Goal: Information Seeking & Learning: Check status

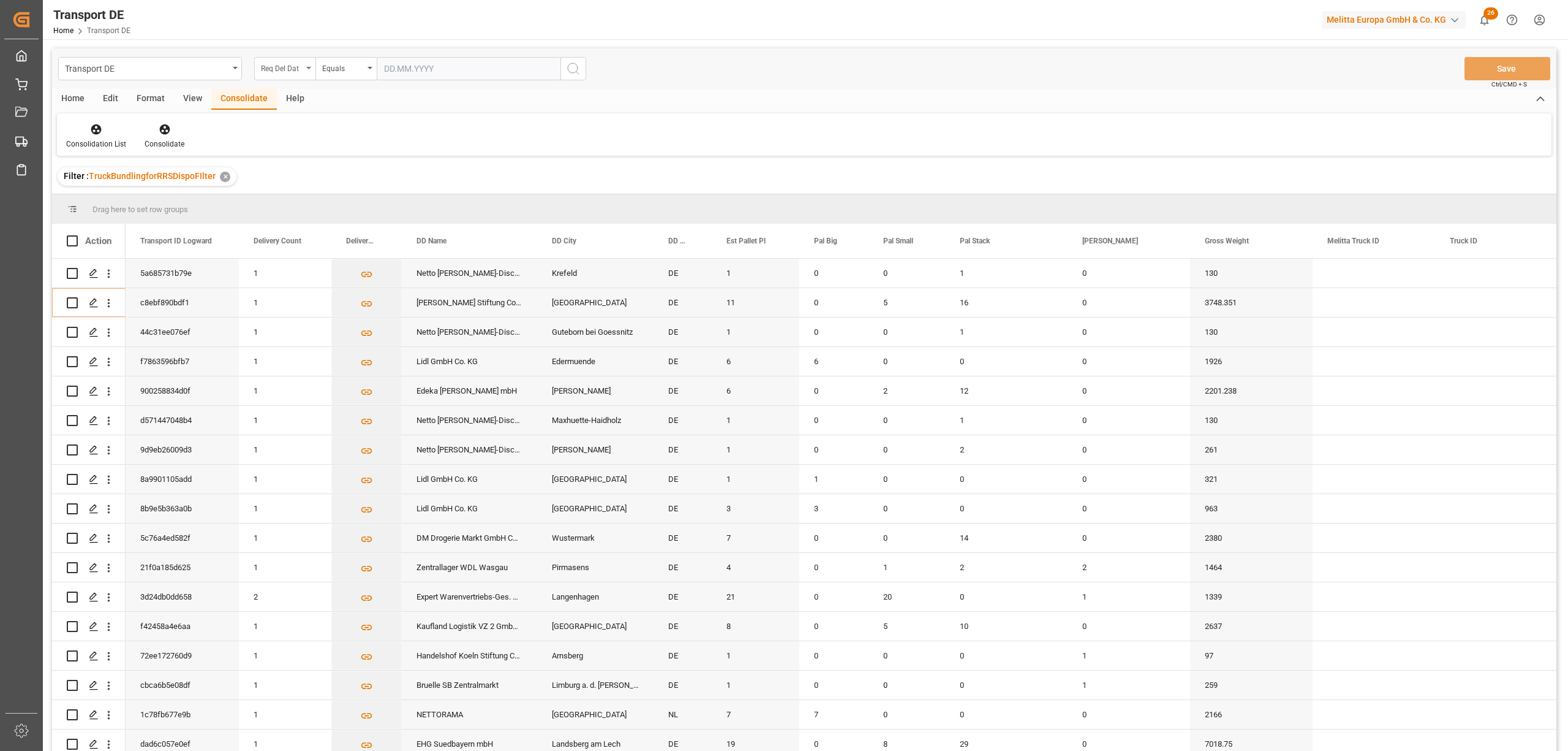
click at [285, 67] on div "Req Del Dat" at bounding box center [282, 67] width 42 height 14
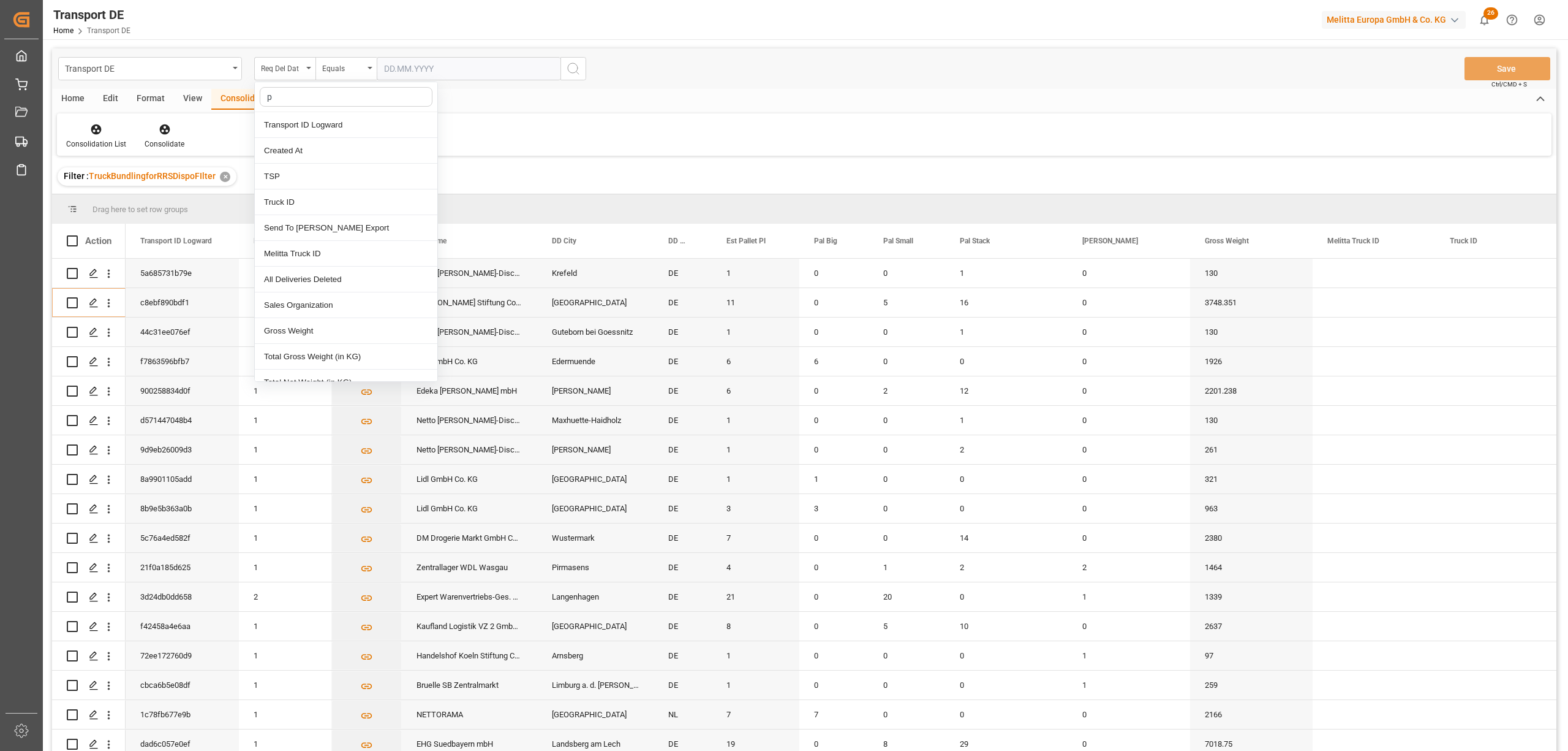
type input "pl"
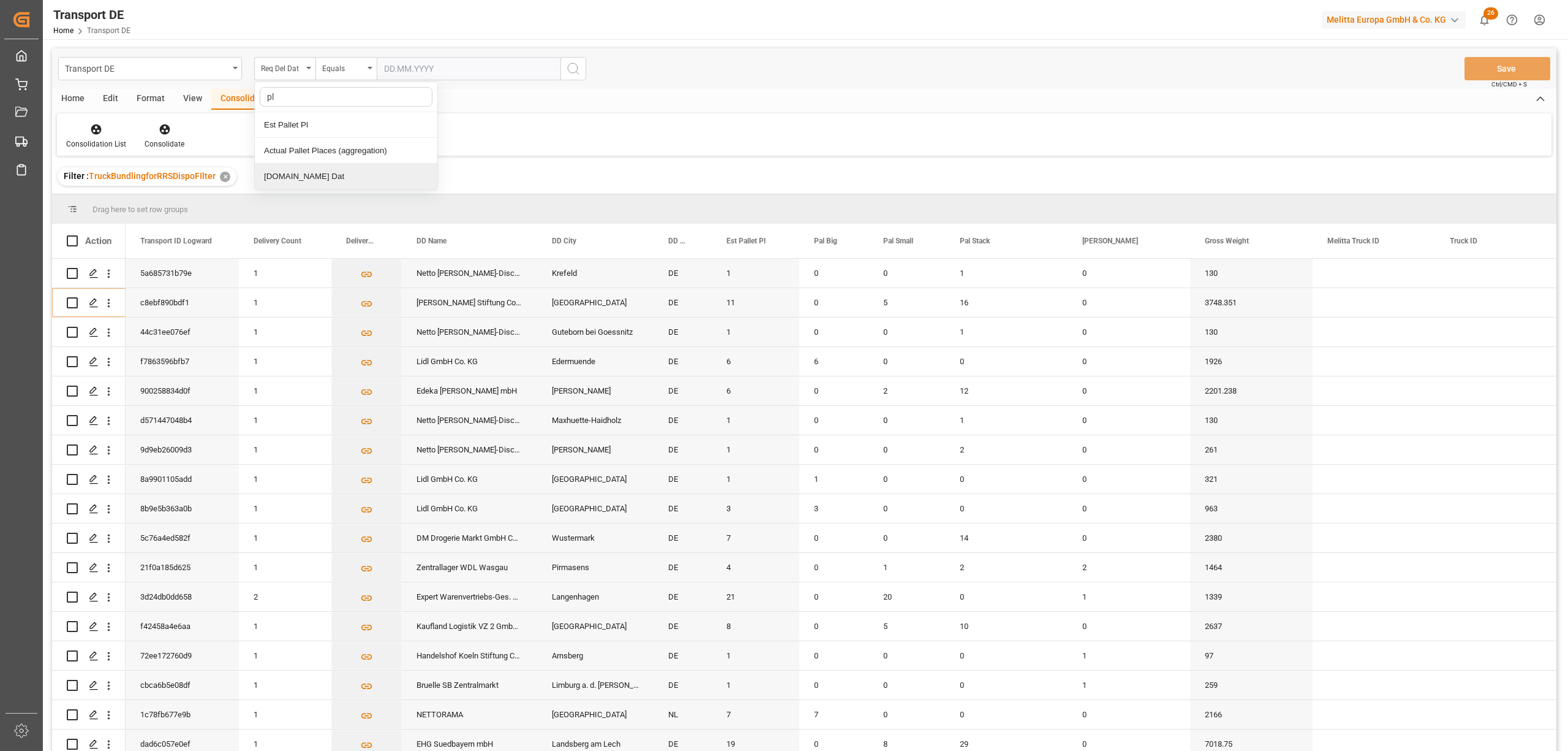
click at [329, 181] on div "[DOMAIN_NAME] Dat" at bounding box center [346, 177] width 183 height 26
click at [339, 73] on div "Equals" at bounding box center [343, 67] width 42 height 14
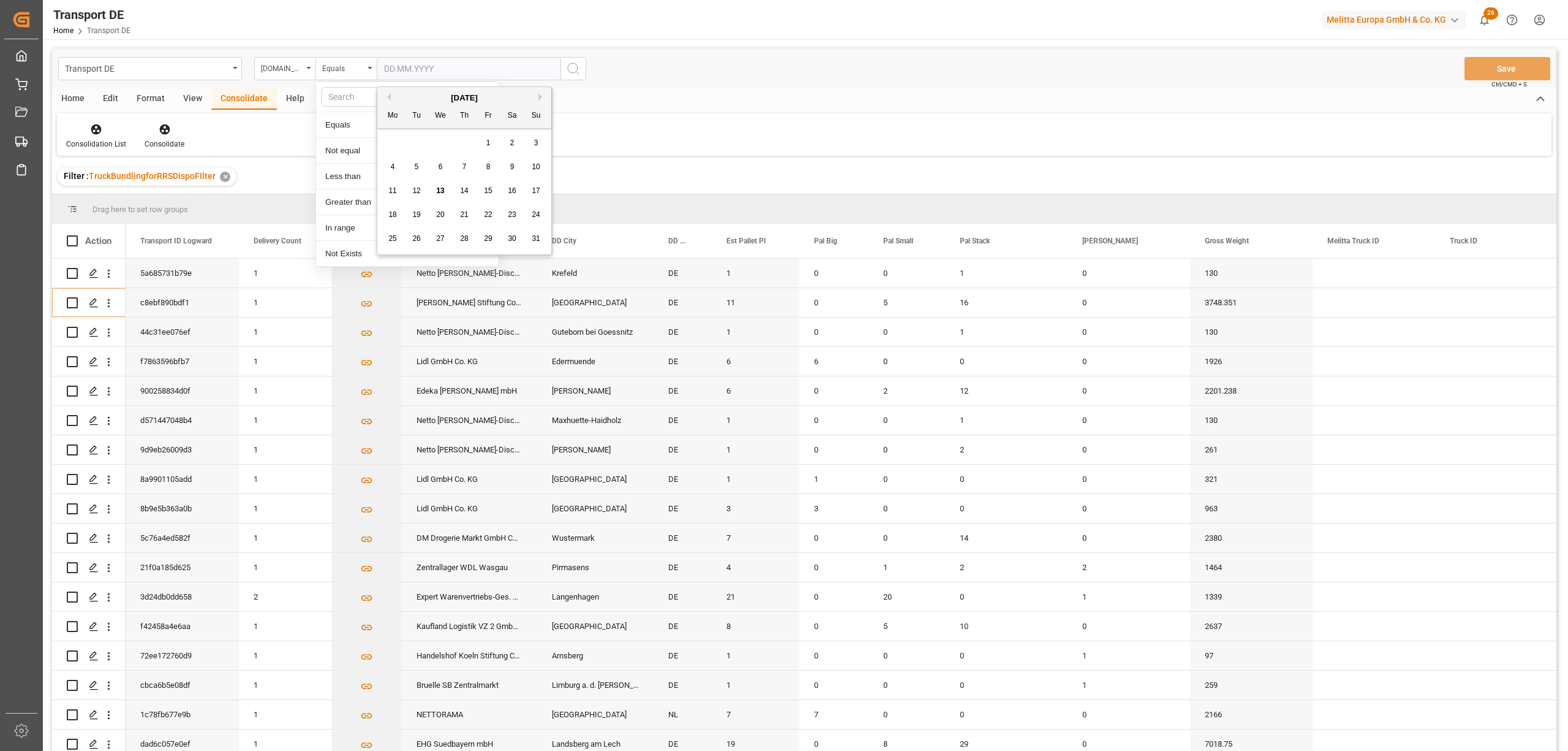
click at [383, 66] on input "text" at bounding box center [468, 69] width 184 height 23
type input "14.08.2025"
click at [576, 74] on icon "search button" at bounding box center [573, 69] width 15 height 15
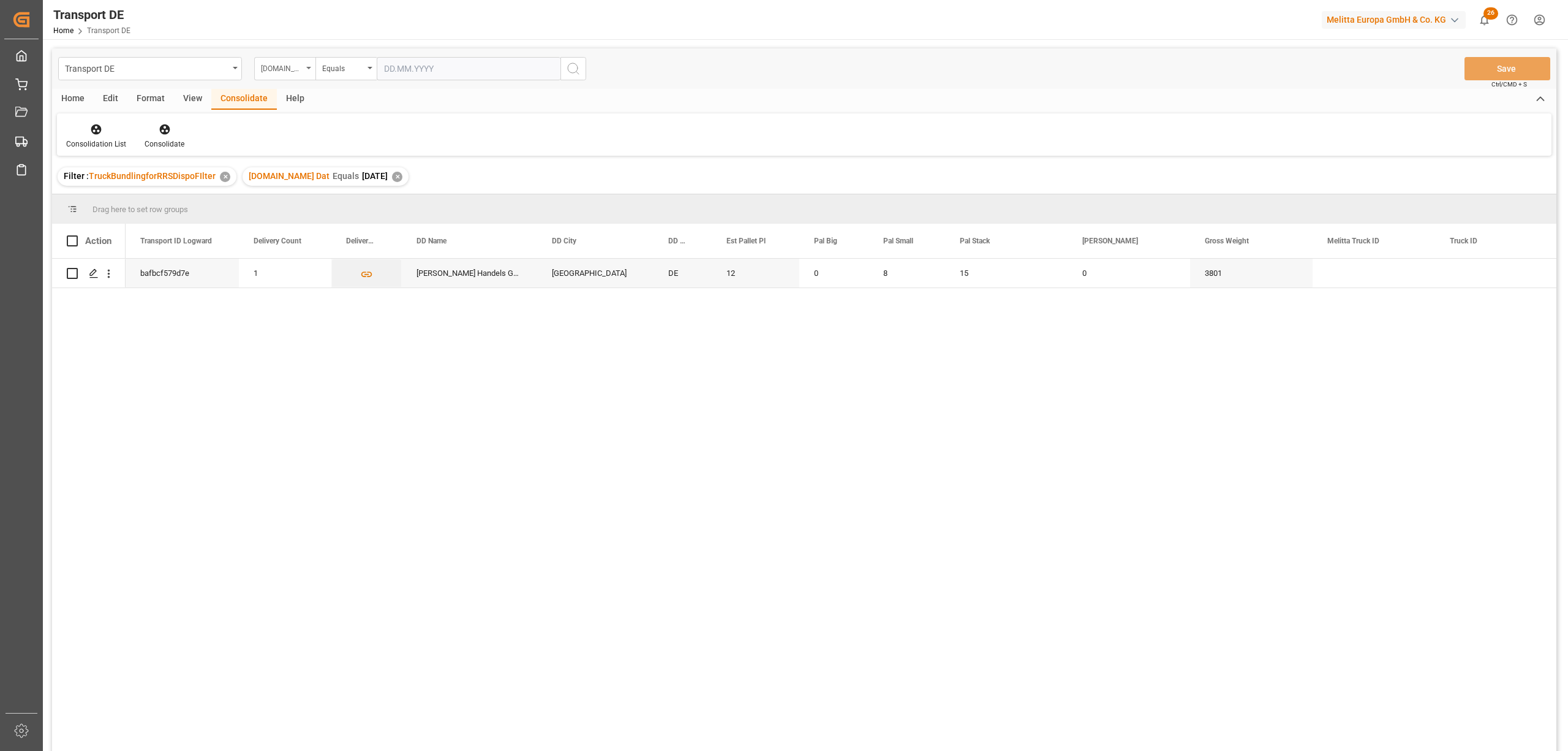
click at [290, 73] on div "[DOMAIN_NAME] Dat" at bounding box center [282, 67] width 42 height 14
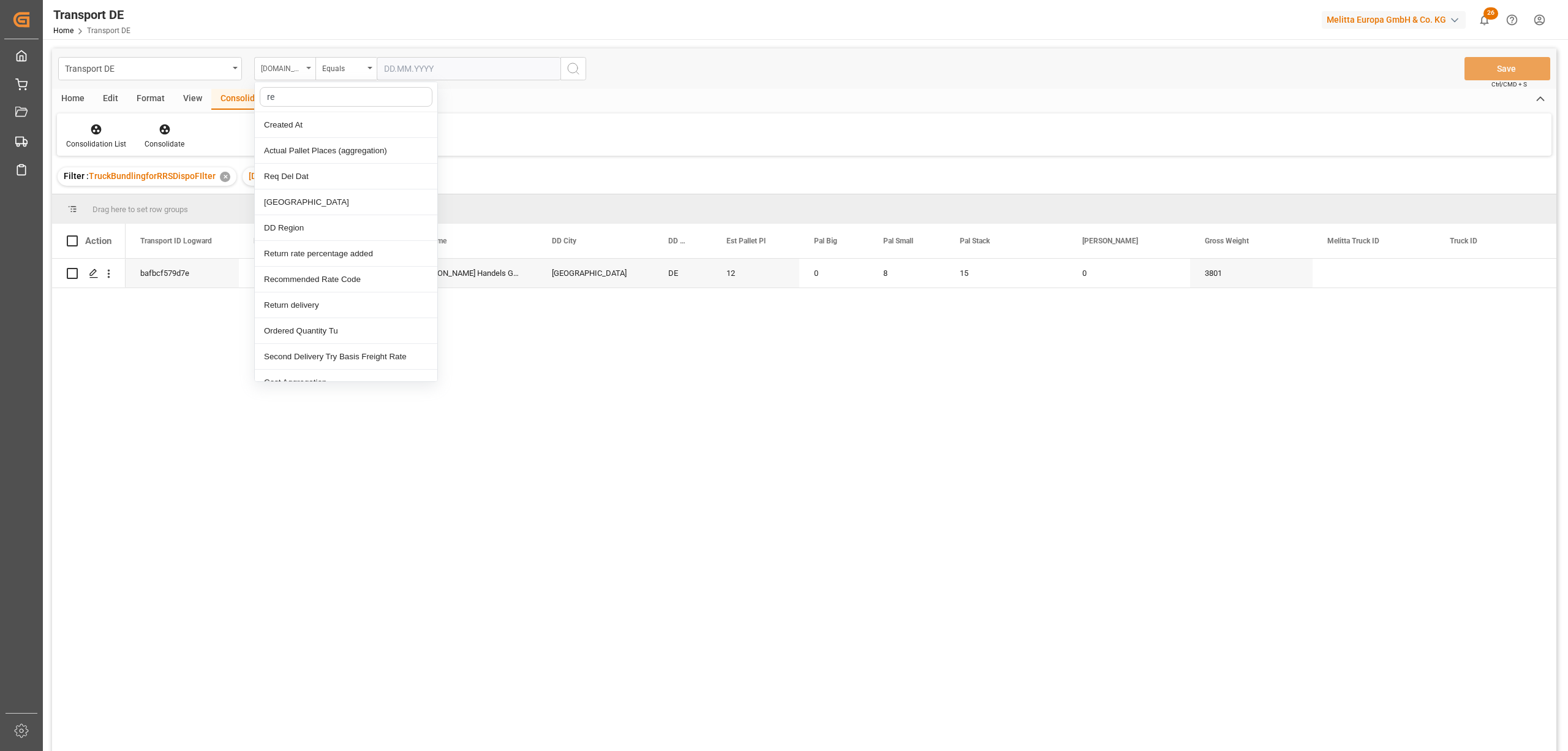
type input "req"
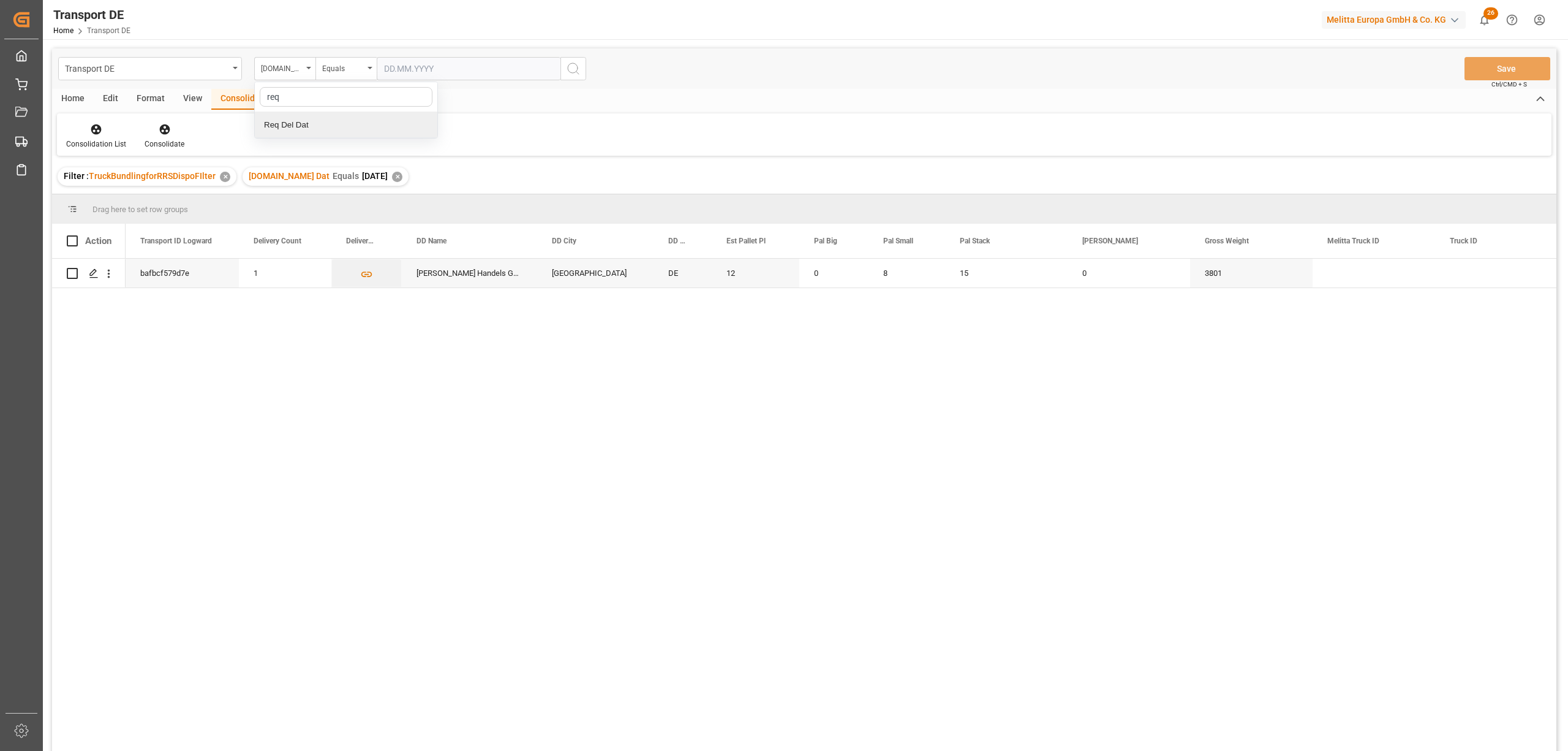
click at [325, 125] on div "Req Del Dat" at bounding box center [346, 125] width 183 height 26
click at [331, 70] on div "Equals" at bounding box center [343, 67] width 42 height 14
drag, startPoint x: 358, startPoint y: 232, endPoint x: 381, endPoint y: 157, distance: 78.4
click at [358, 231] on div "In range" at bounding box center [407, 228] width 183 height 26
click at [382, 65] on input "text" at bounding box center [422, 69] width 92 height 23
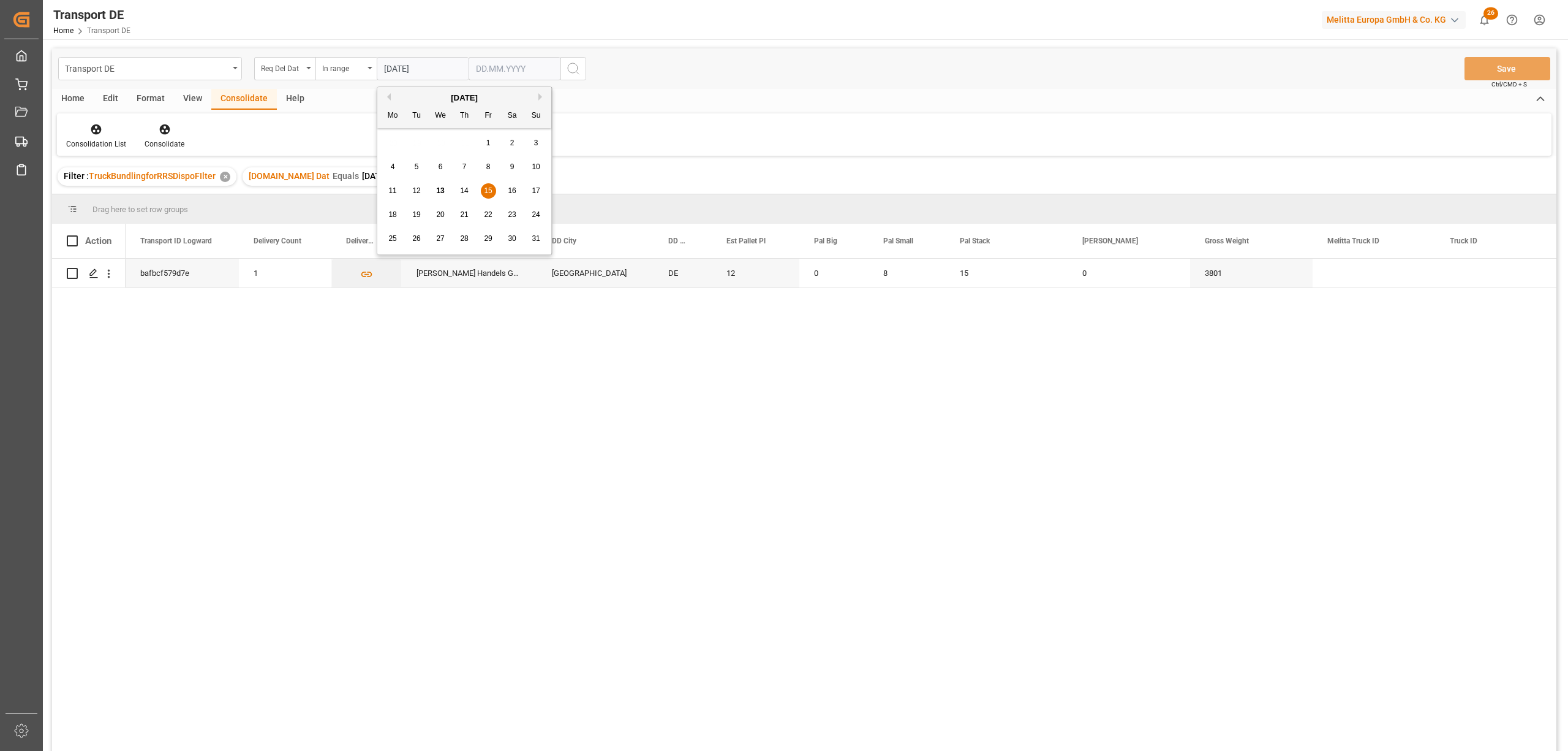
type input "[DATE]"
click at [468, 74] on input "text" at bounding box center [422, 69] width 92 height 23
type input "[DATE]"
click at [583, 65] on button "search button" at bounding box center [573, 69] width 26 height 23
click at [74, 270] on input "Press Space to toggle row selection (unchecked)" at bounding box center [73, 273] width 11 height 11
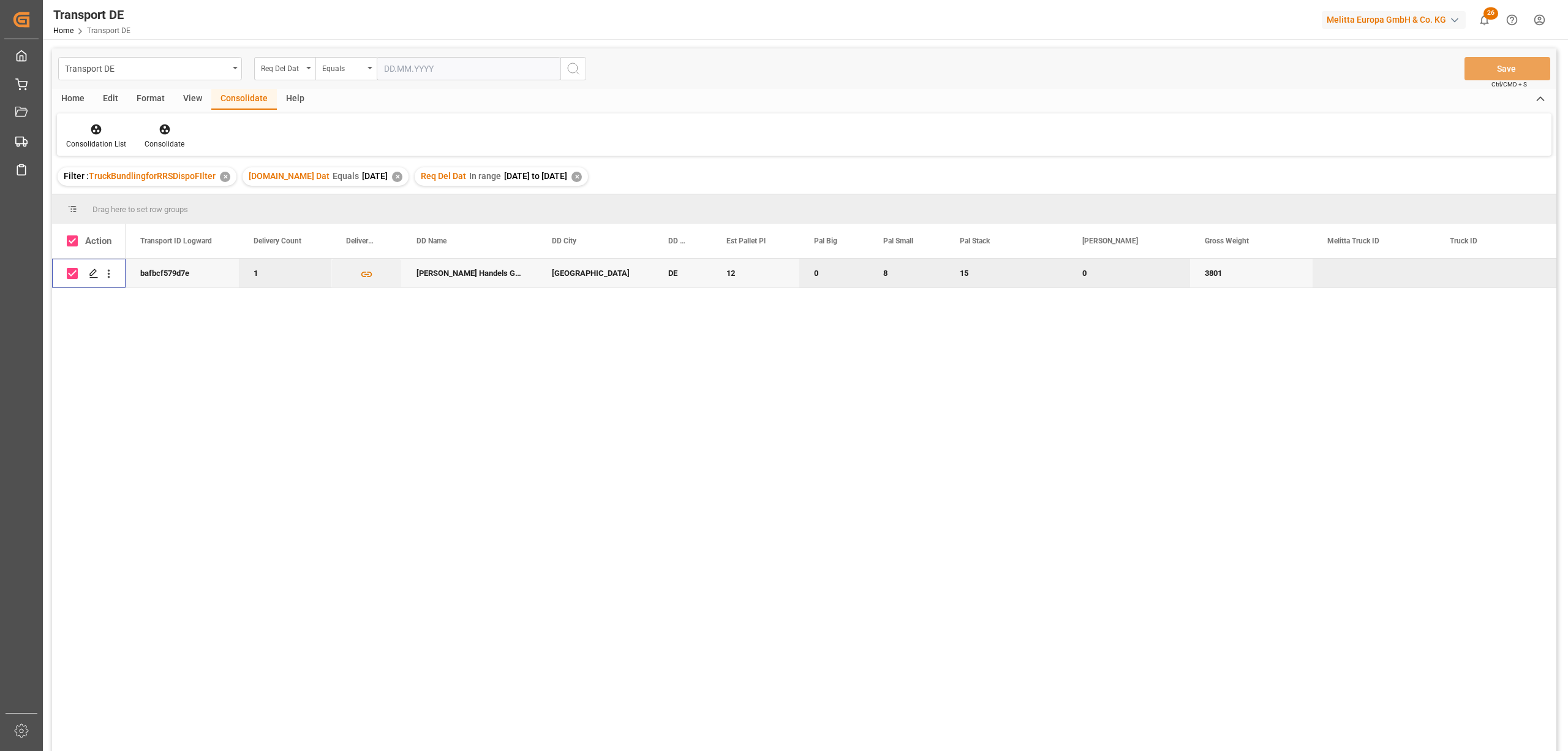
click at [69, 273] on input "Press Space to toggle row selection (checked)" at bounding box center [73, 273] width 11 height 11
checkbox input "false"
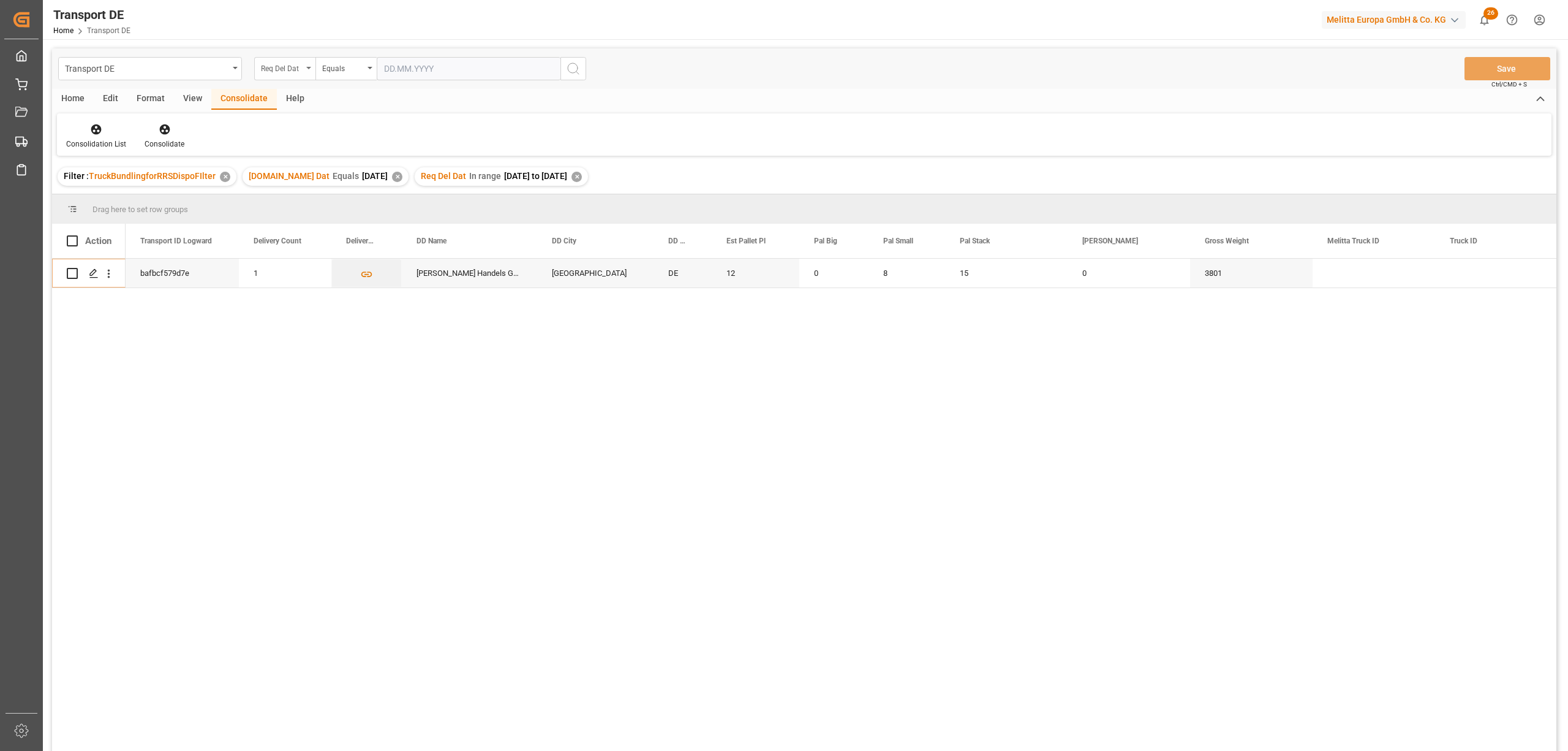
click at [280, 62] on div "Req Del Dat" at bounding box center [282, 67] width 42 height 14
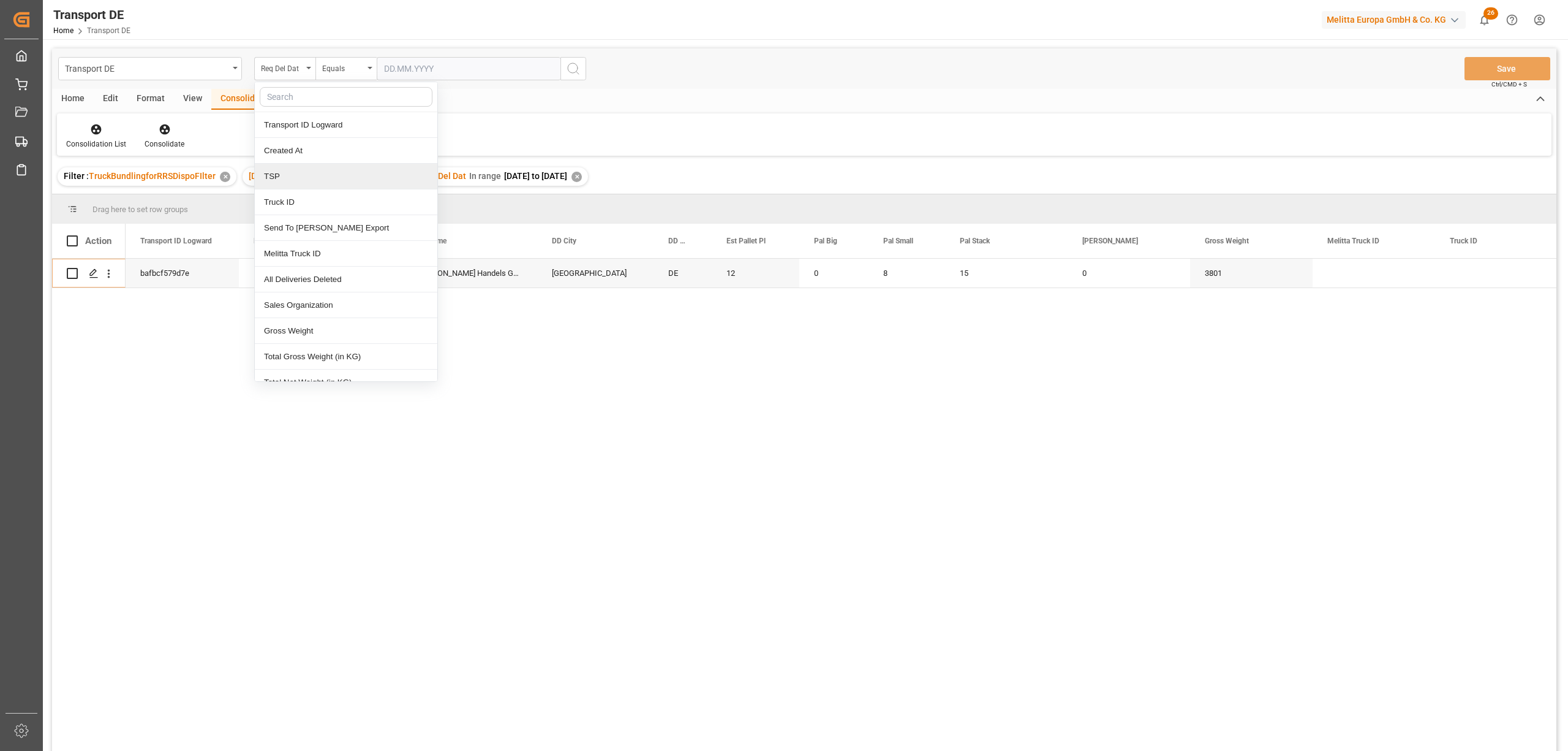
click at [288, 179] on div "TSP" at bounding box center [346, 177] width 183 height 26
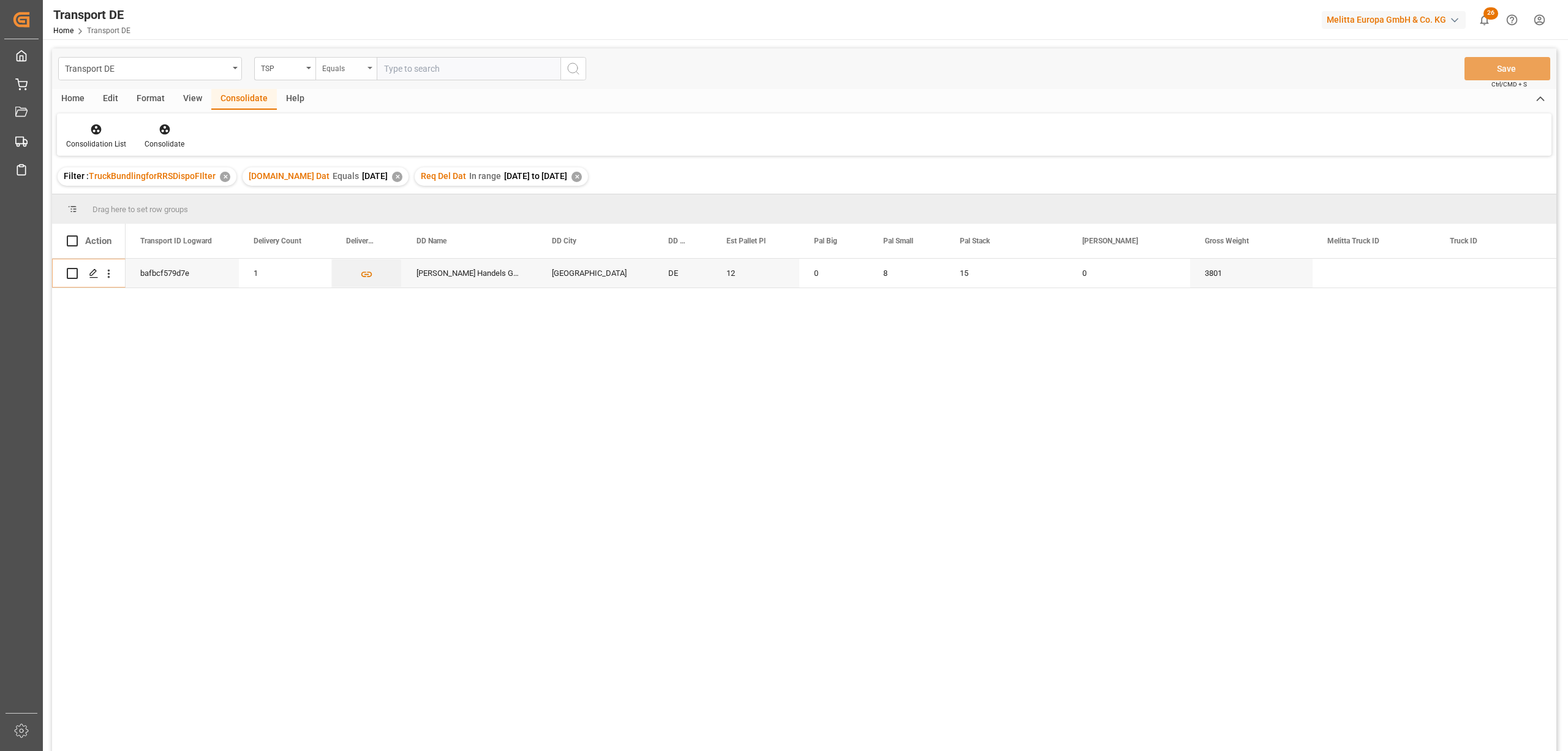
click at [339, 73] on div "Equals" at bounding box center [343, 67] width 42 height 14
click at [363, 209] on div "Starts with" at bounding box center [407, 202] width 183 height 26
type input "Hartmann"
click at [575, 74] on icon "search button" at bounding box center [573, 69] width 15 height 15
click at [369, 276] on icon "Press SPACE to select this row." at bounding box center [367, 274] width 11 height 6
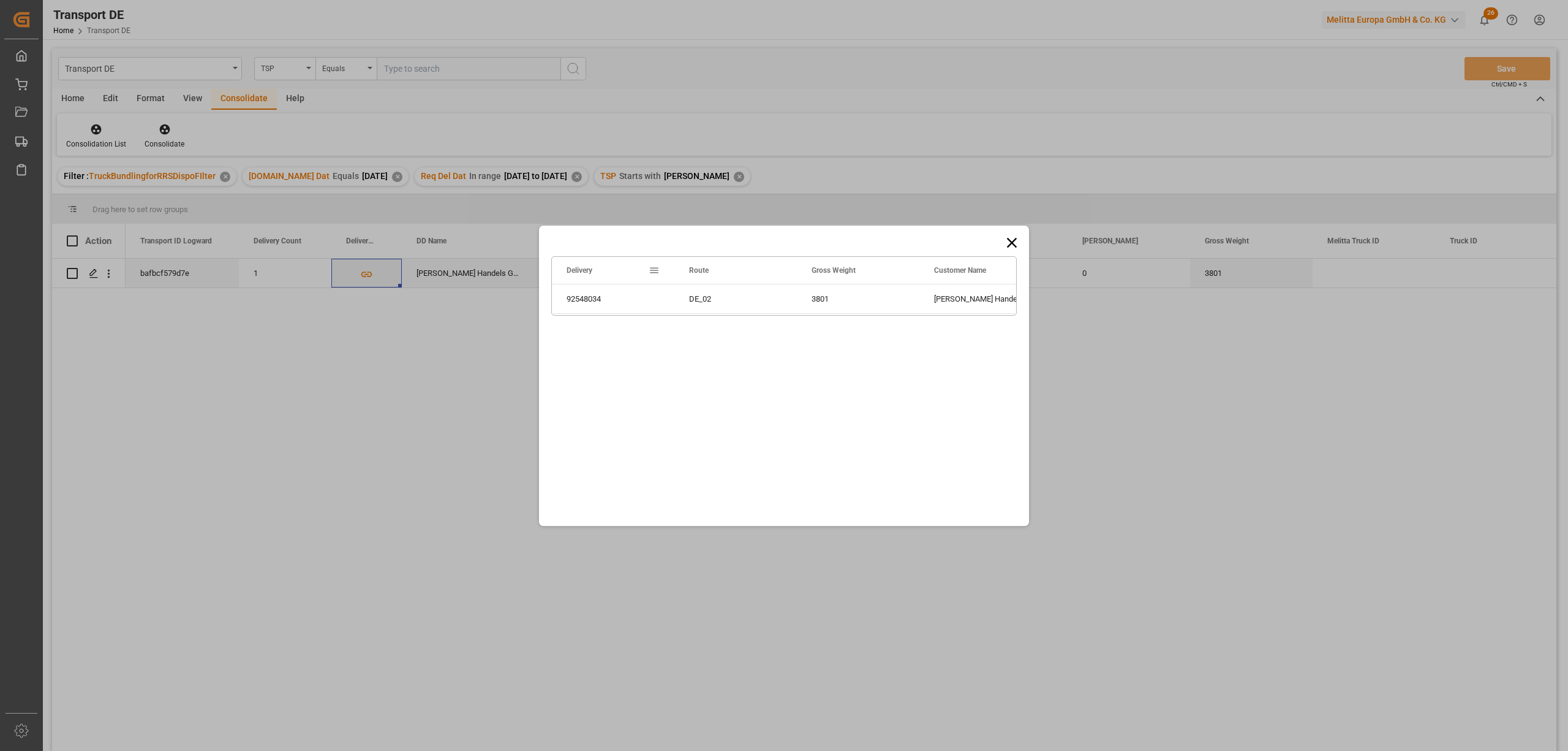
click at [1015, 244] on icon at bounding box center [1012, 243] width 17 height 17
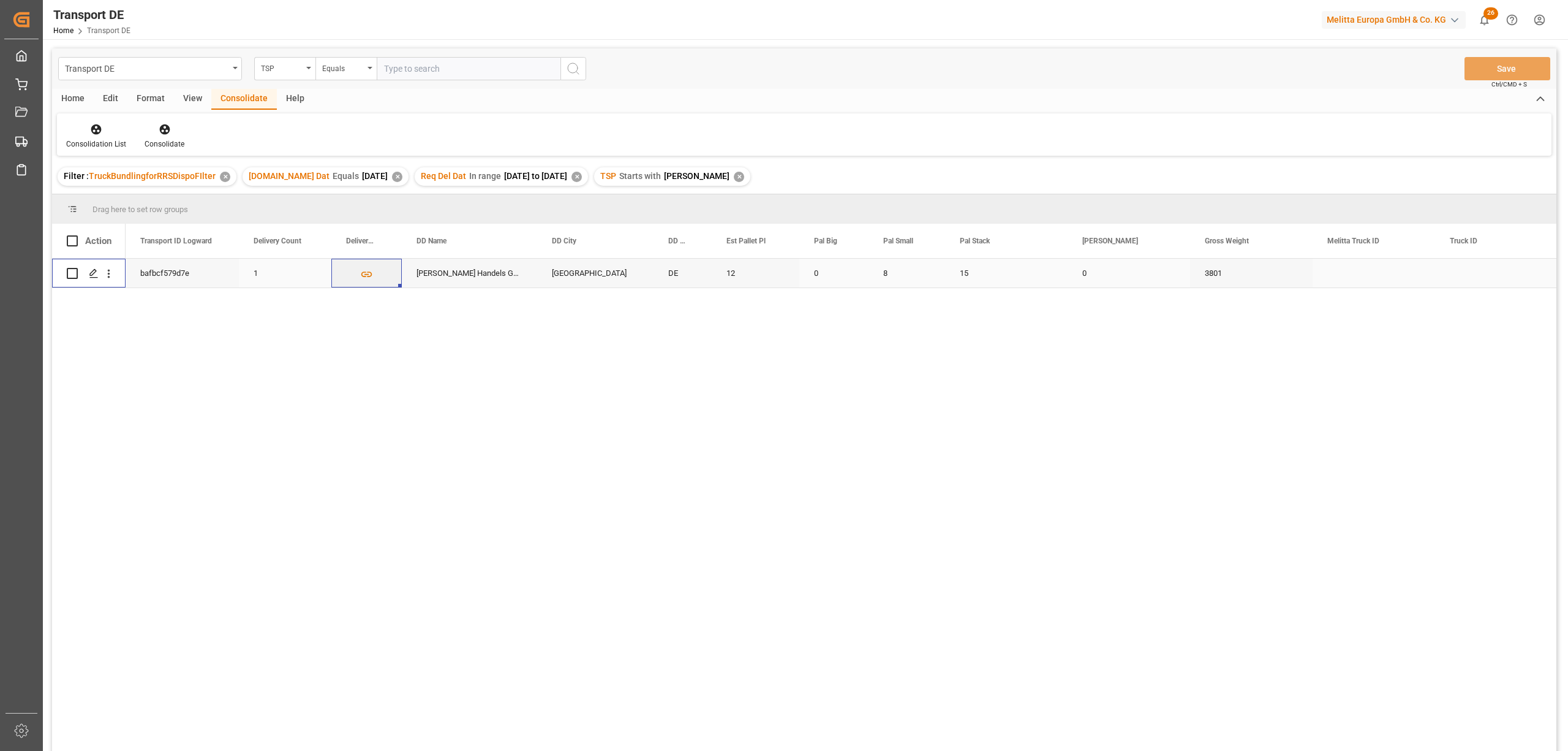
click at [73, 272] on input "Press Space to toggle row selection (unchecked)" at bounding box center [73, 273] width 11 height 11
checkbox input "true"
click at [162, 130] on icon at bounding box center [165, 129] width 12 height 12
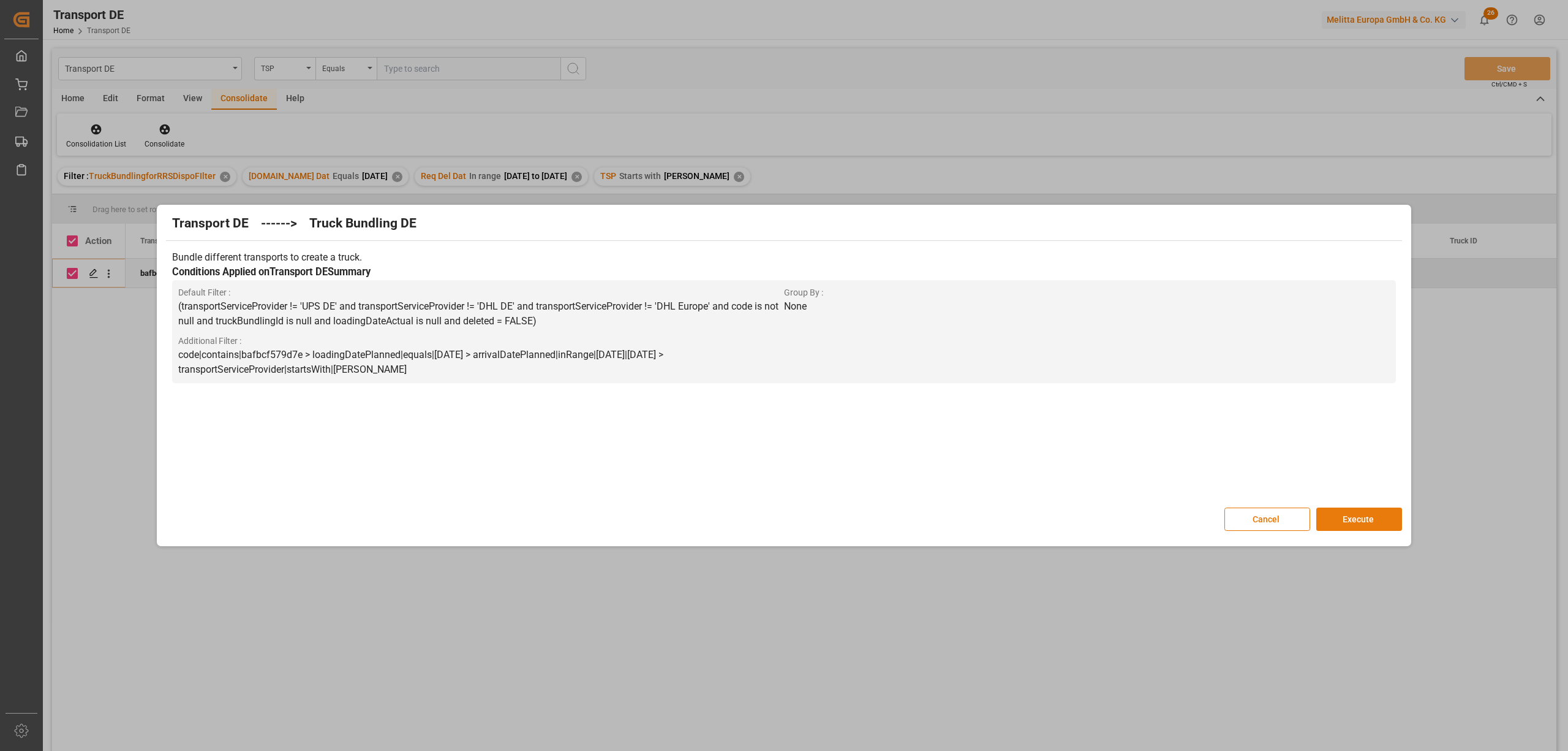
click at [1367, 515] on button "Execute" at bounding box center [1360, 519] width 86 height 23
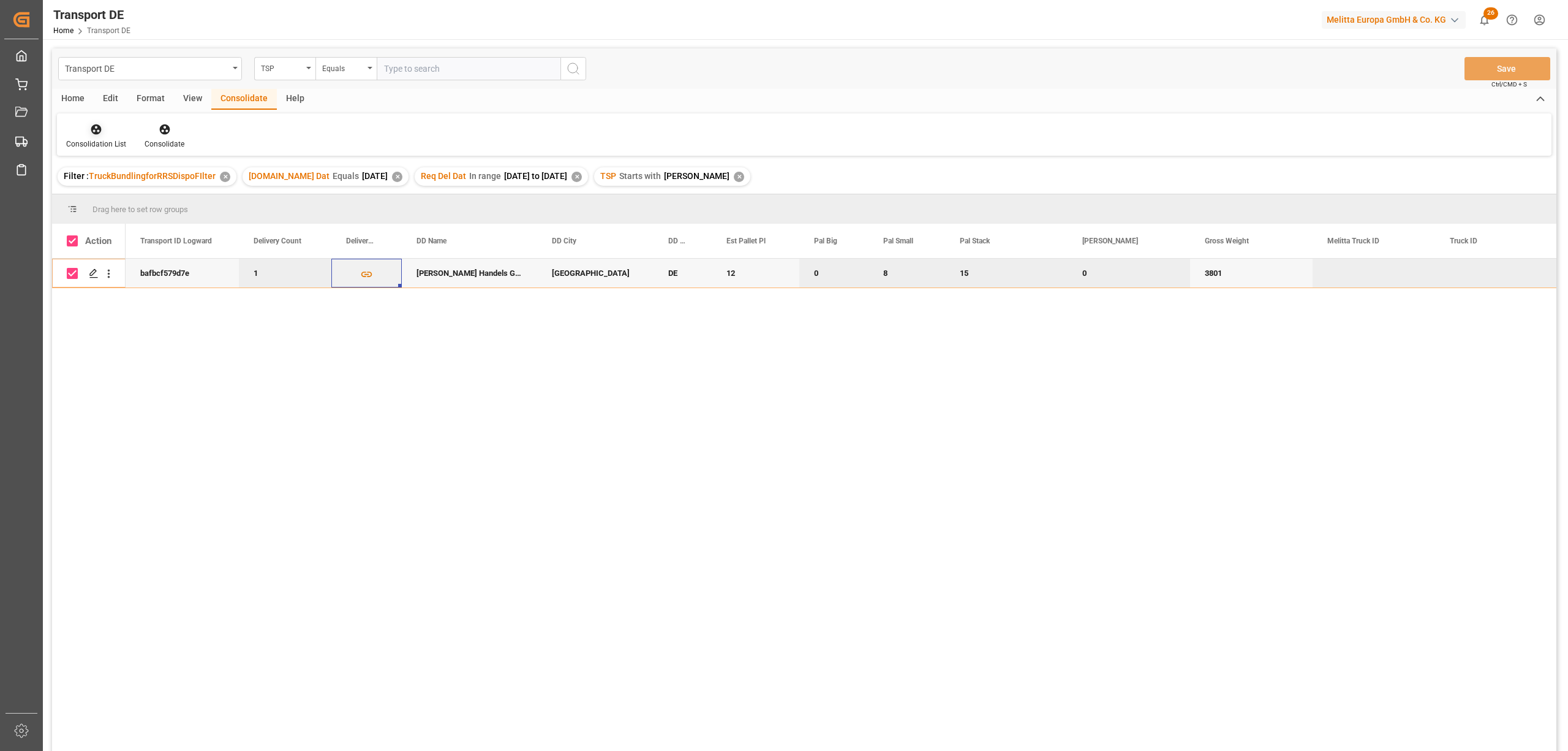
click at [93, 137] on div "Consolidation List" at bounding box center [97, 136] width 79 height 27
click at [103, 195] on div "Transport DE TSP Equals Save Ctrl/CMD + S Home Edit Format View Consolidate Hel…" at bounding box center [804, 416] width 1504 height 735
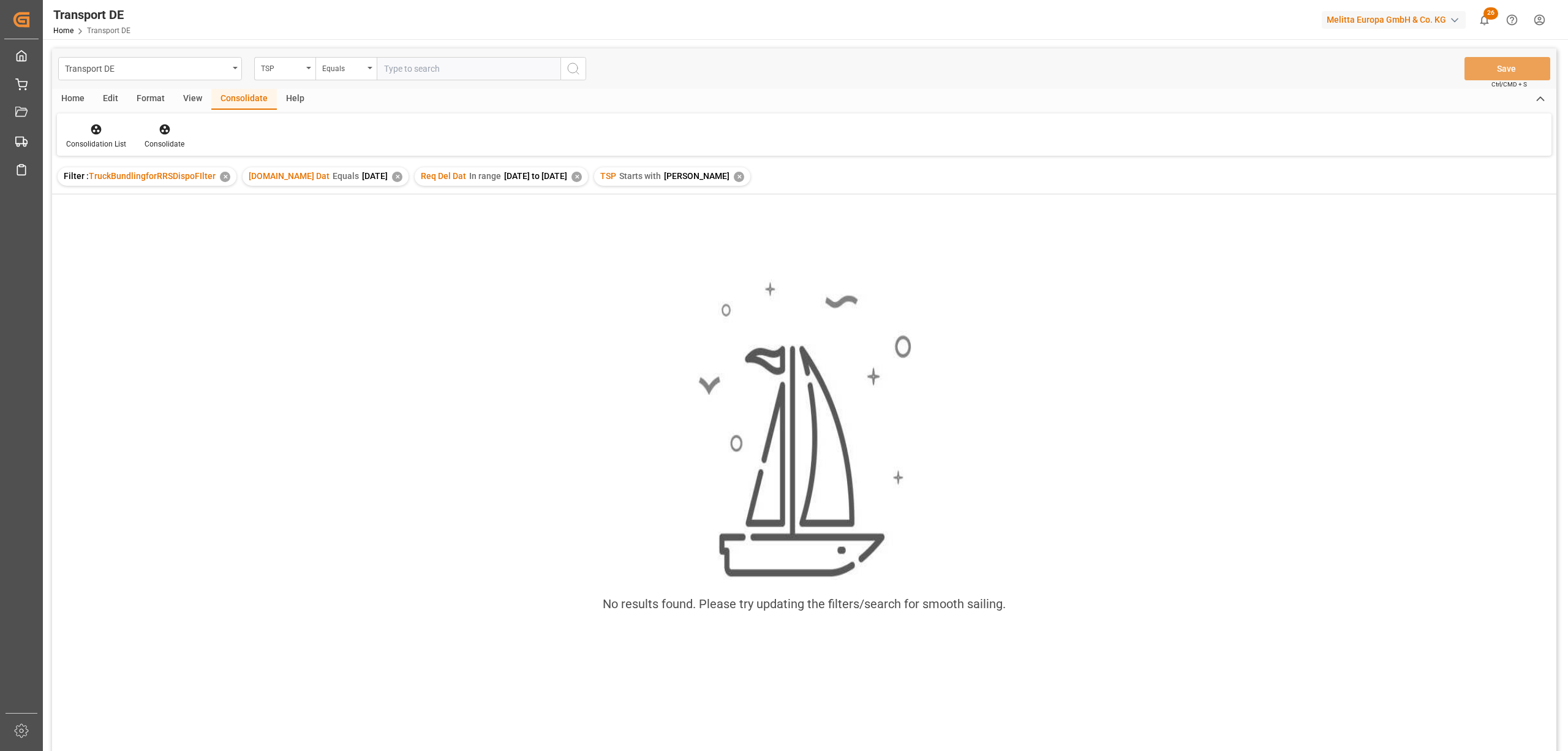
click at [723, 175] on div "TSP Starts with Hartmann ✕" at bounding box center [672, 177] width 156 height 18
drag, startPoint x: 718, startPoint y: 175, endPoint x: 650, endPoint y: 185, distance: 68.7
click at [711, 175] on div "TSP Starts with Hartmann ✕" at bounding box center [672, 177] width 156 height 18
click at [734, 177] on div "✕" at bounding box center [739, 177] width 10 height 10
click at [580, 174] on div "✕" at bounding box center [577, 177] width 10 height 10
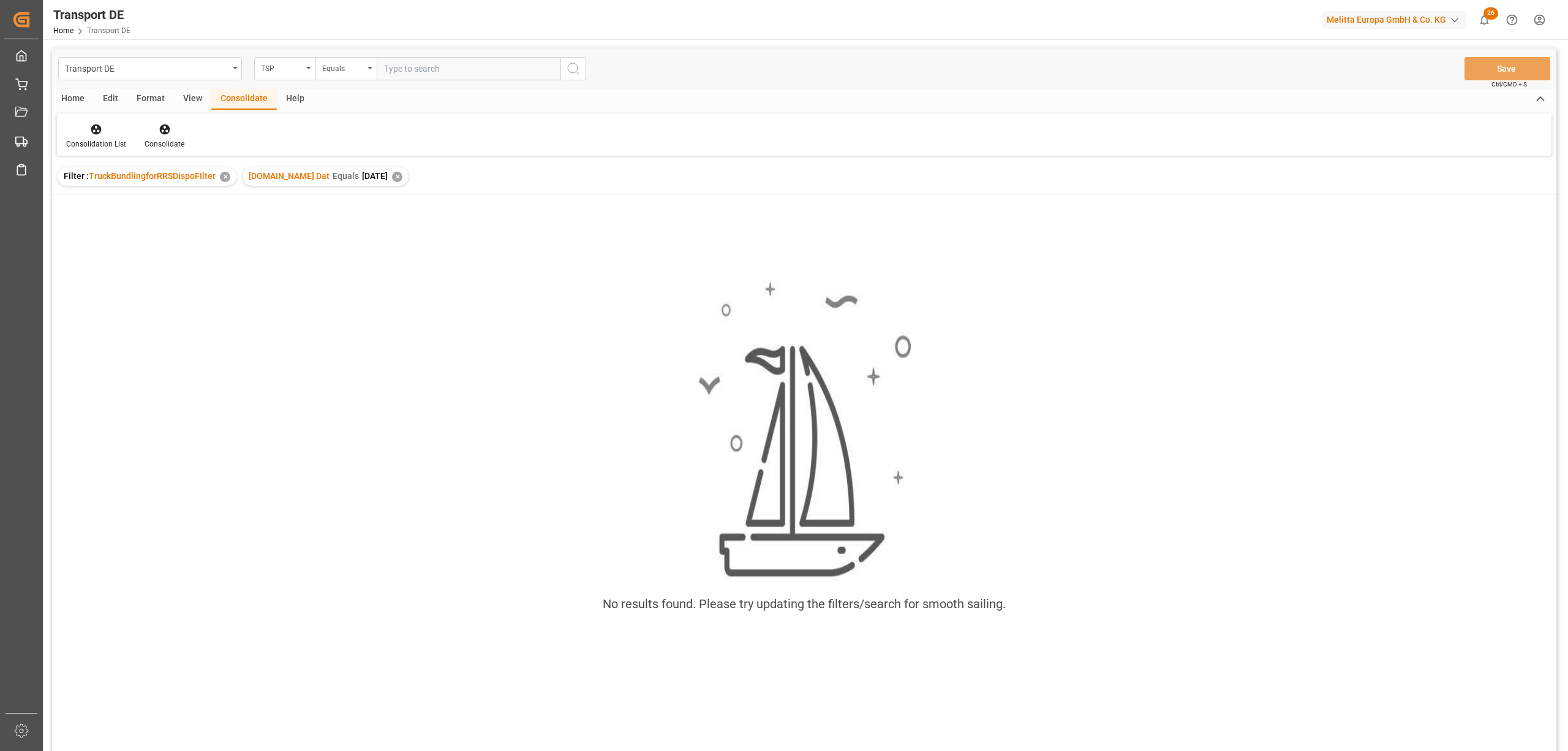
click at [392, 177] on div "✕" at bounding box center [397, 177] width 10 height 10
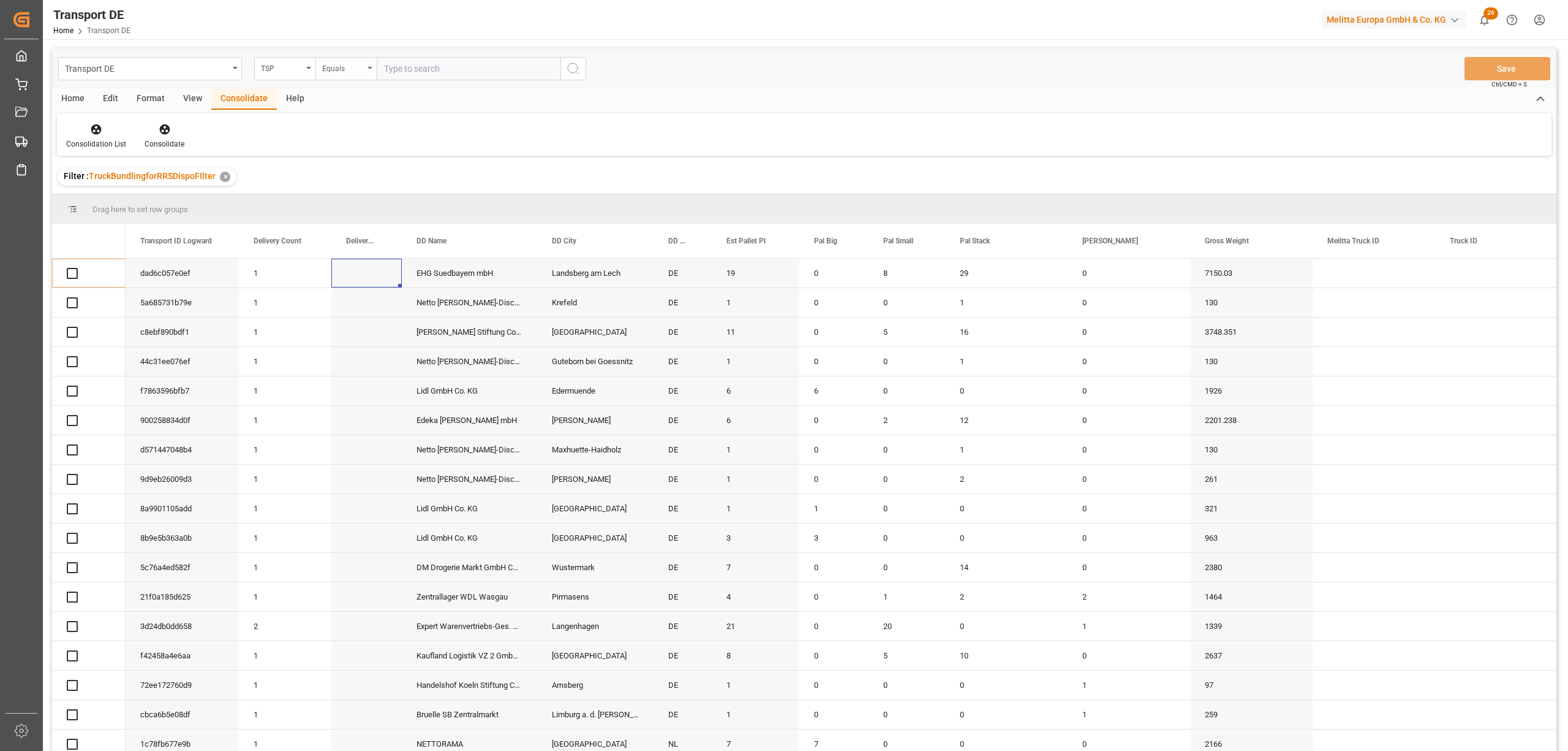
click at [338, 70] on div "Equals" at bounding box center [343, 67] width 42 height 14
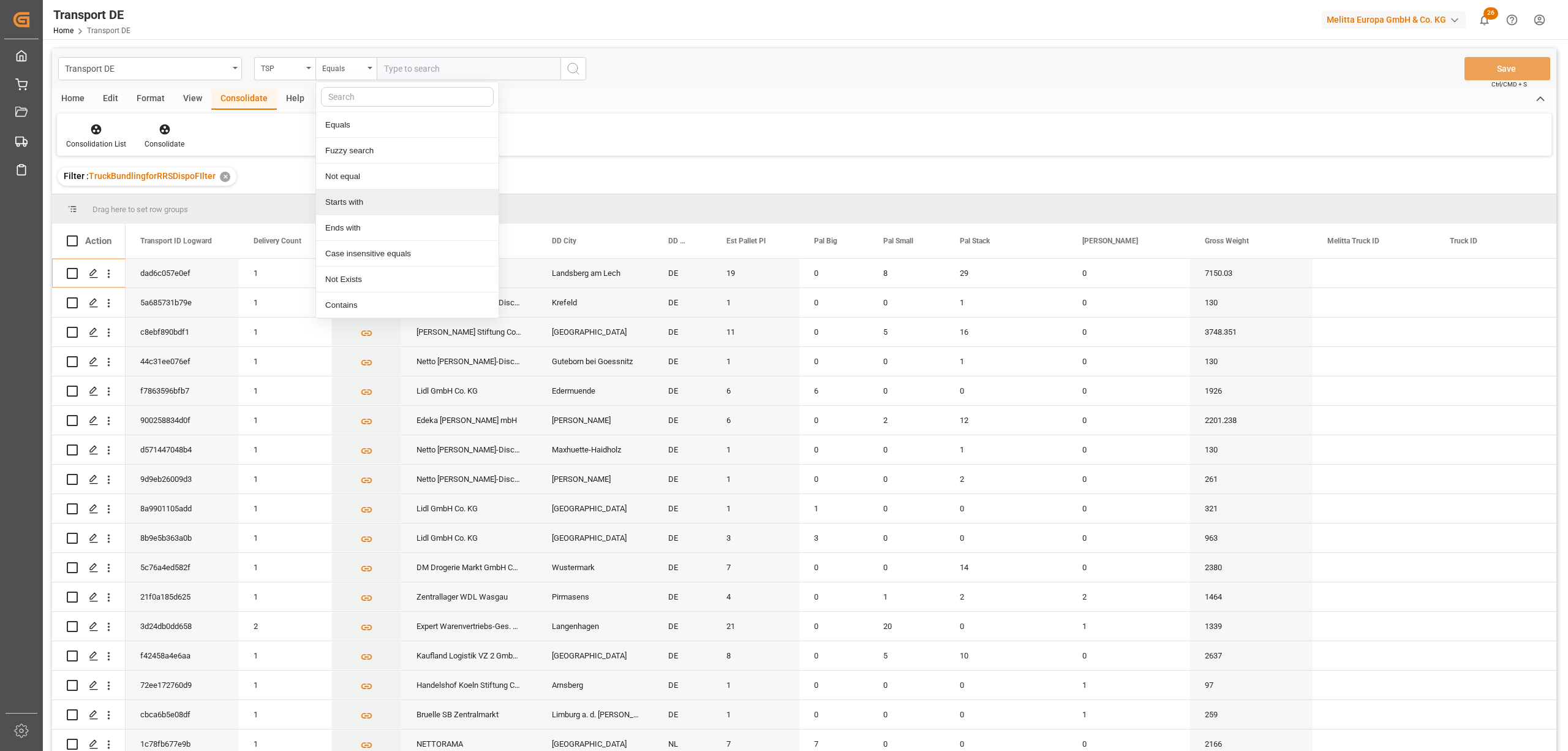
click at [371, 202] on div "Starts with" at bounding box center [407, 202] width 183 height 26
type input "LIT DE"
click at [576, 69] on icon "search button" at bounding box center [573, 69] width 15 height 15
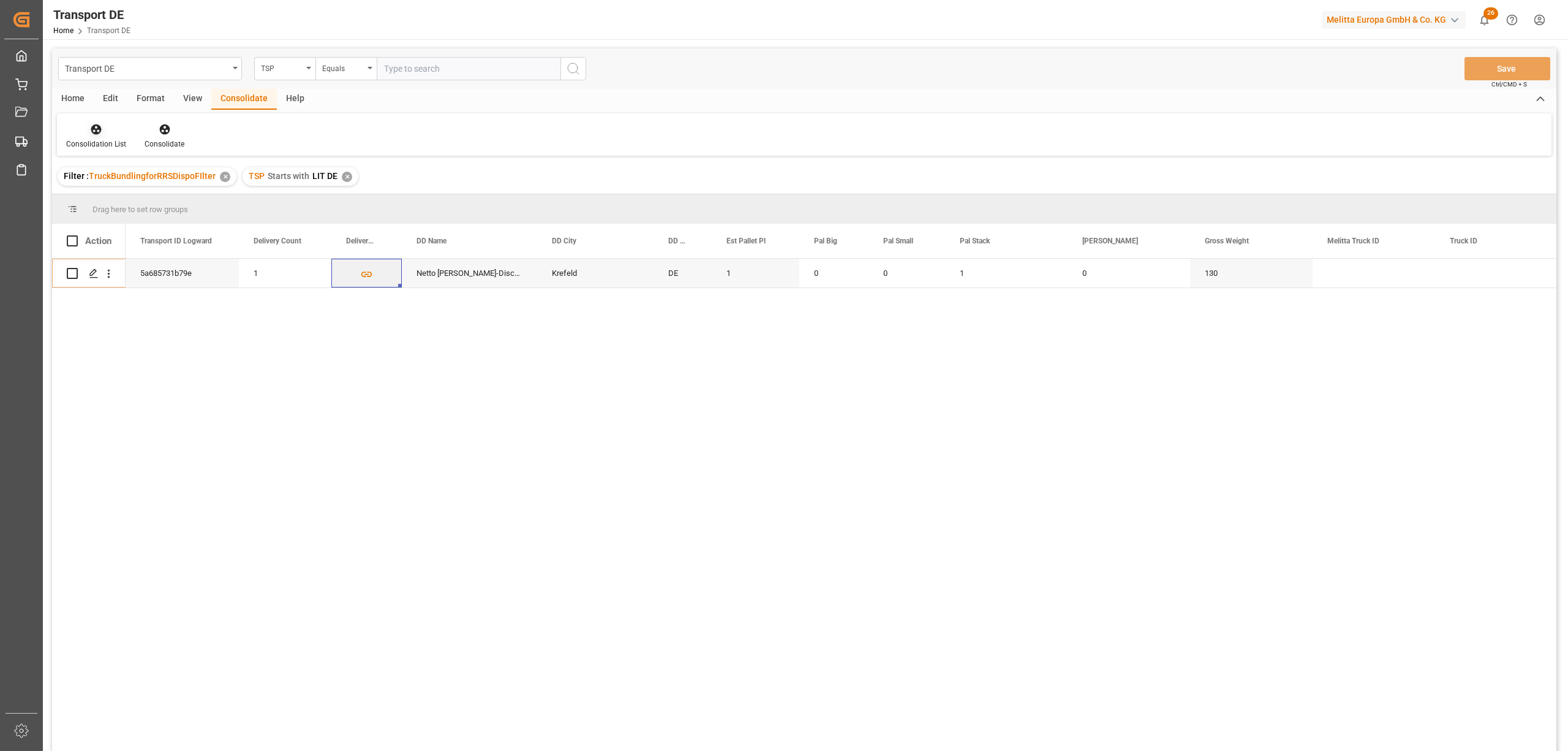
click at [96, 137] on div "Consolidation List" at bounding box center [97, 136] width 79 height 27
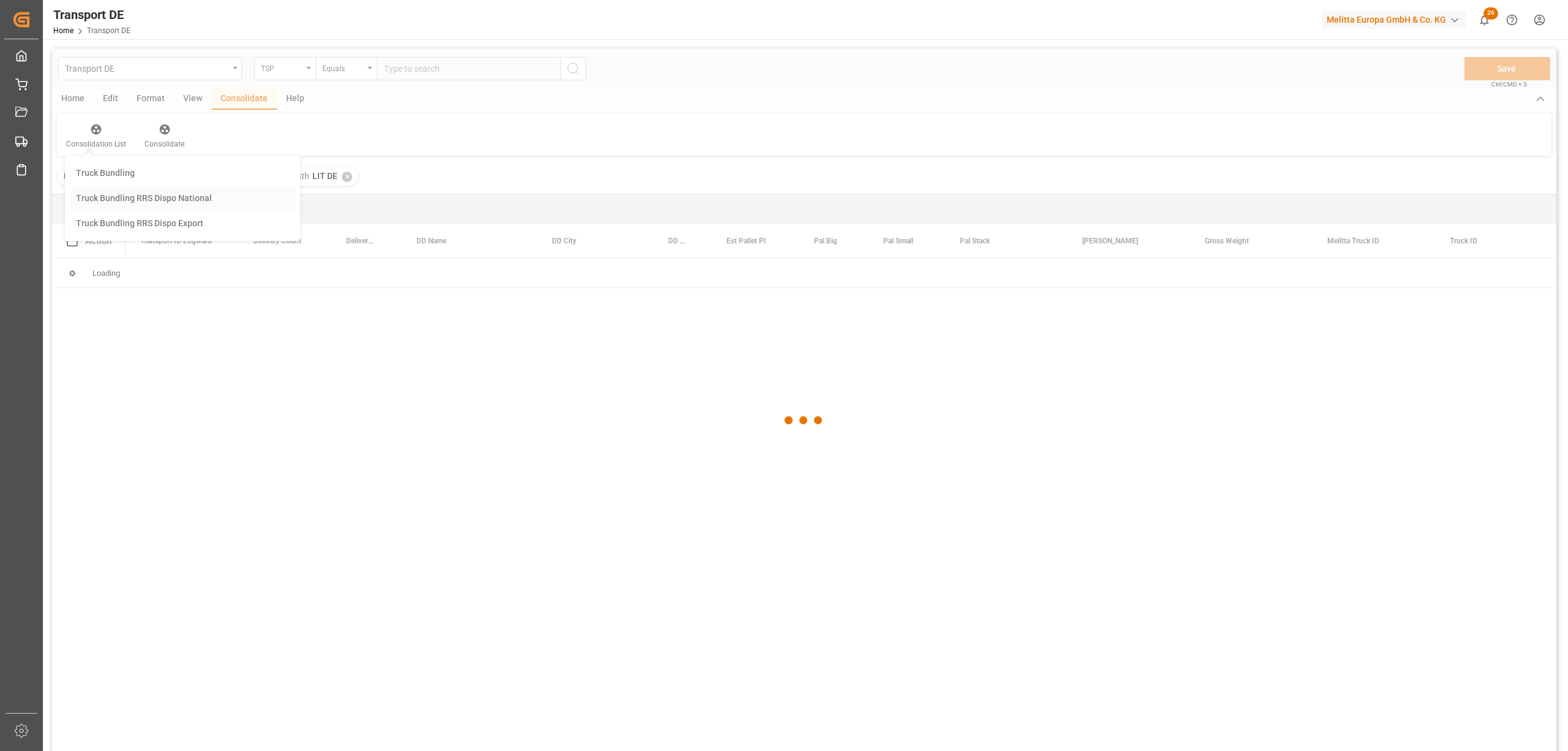
click at [112, 199] on div "Transport DE TSP Equals Save Ctrl/CMD + S Home Edit Format View Consolidate Hel…" at bounding box center [804, 416] width 1504 height 735
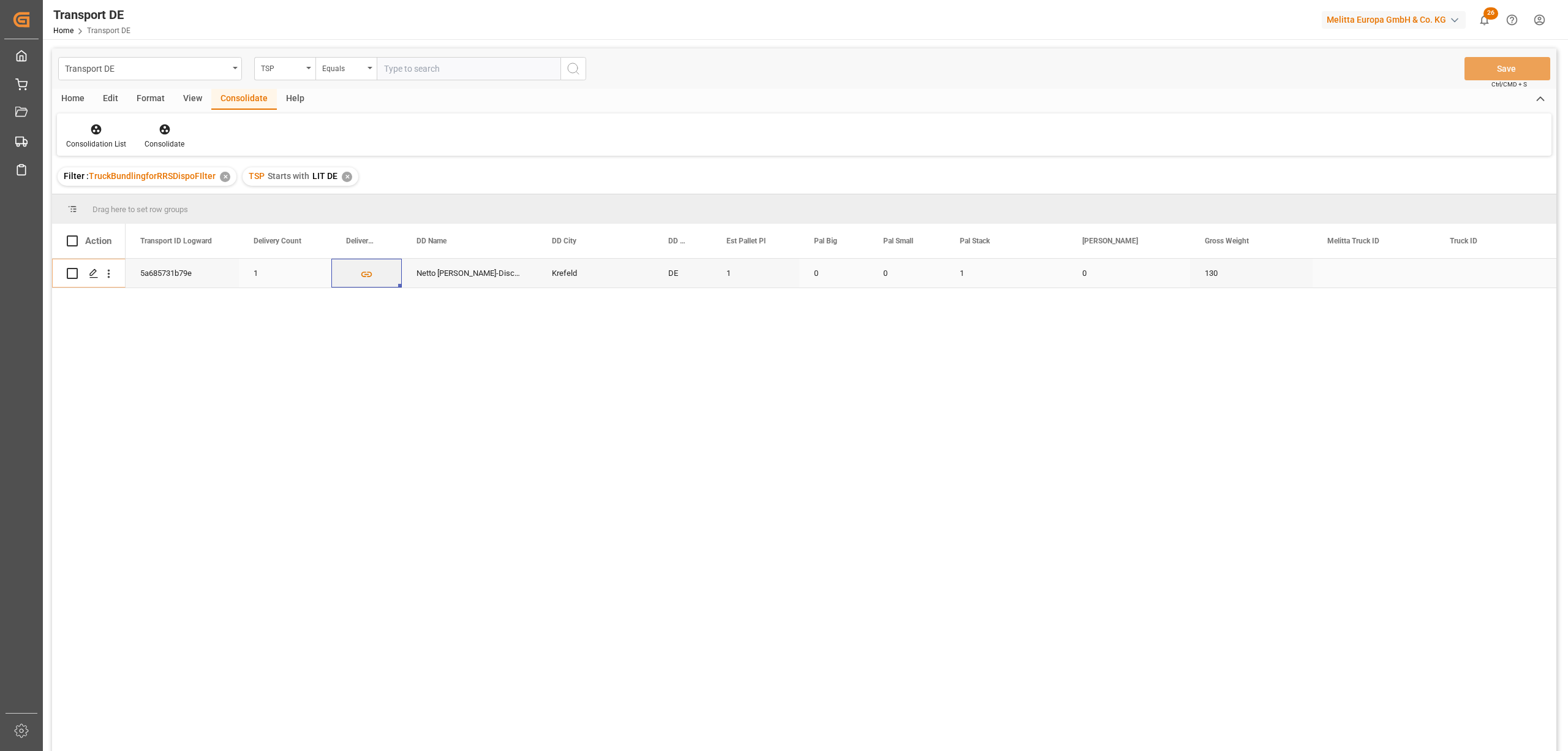
click at [71, 273] on input "Press Space to toggle row selection (unchecked)" at bounding box center [73, 273] width 11 height 11
checkbox input "true"
click at [165, 130] on icon at bounding box center [165, 129] width 12 height 12
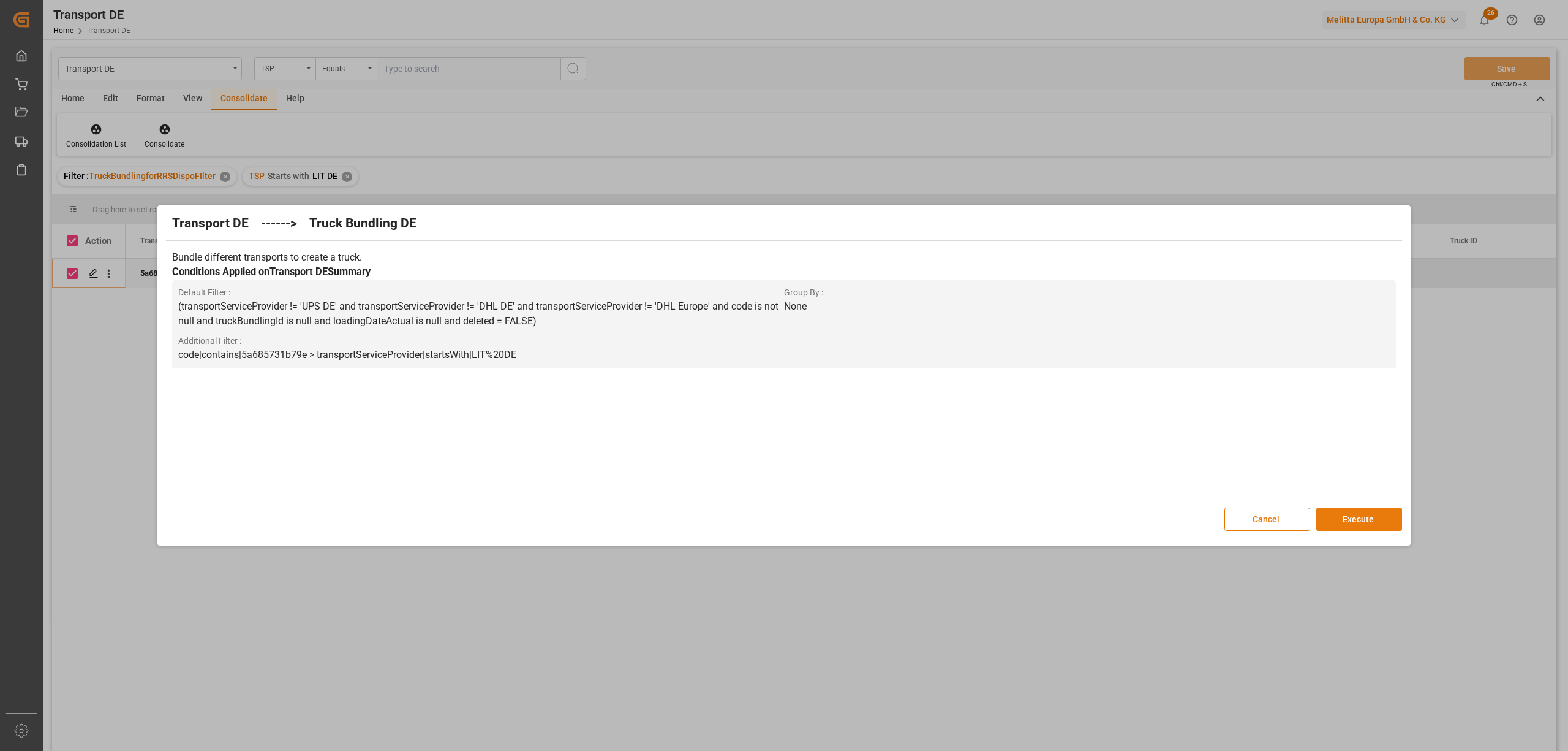
click at [1349, 518] on button "Execute" at bounding box center [1360, 519] width 86 height 23
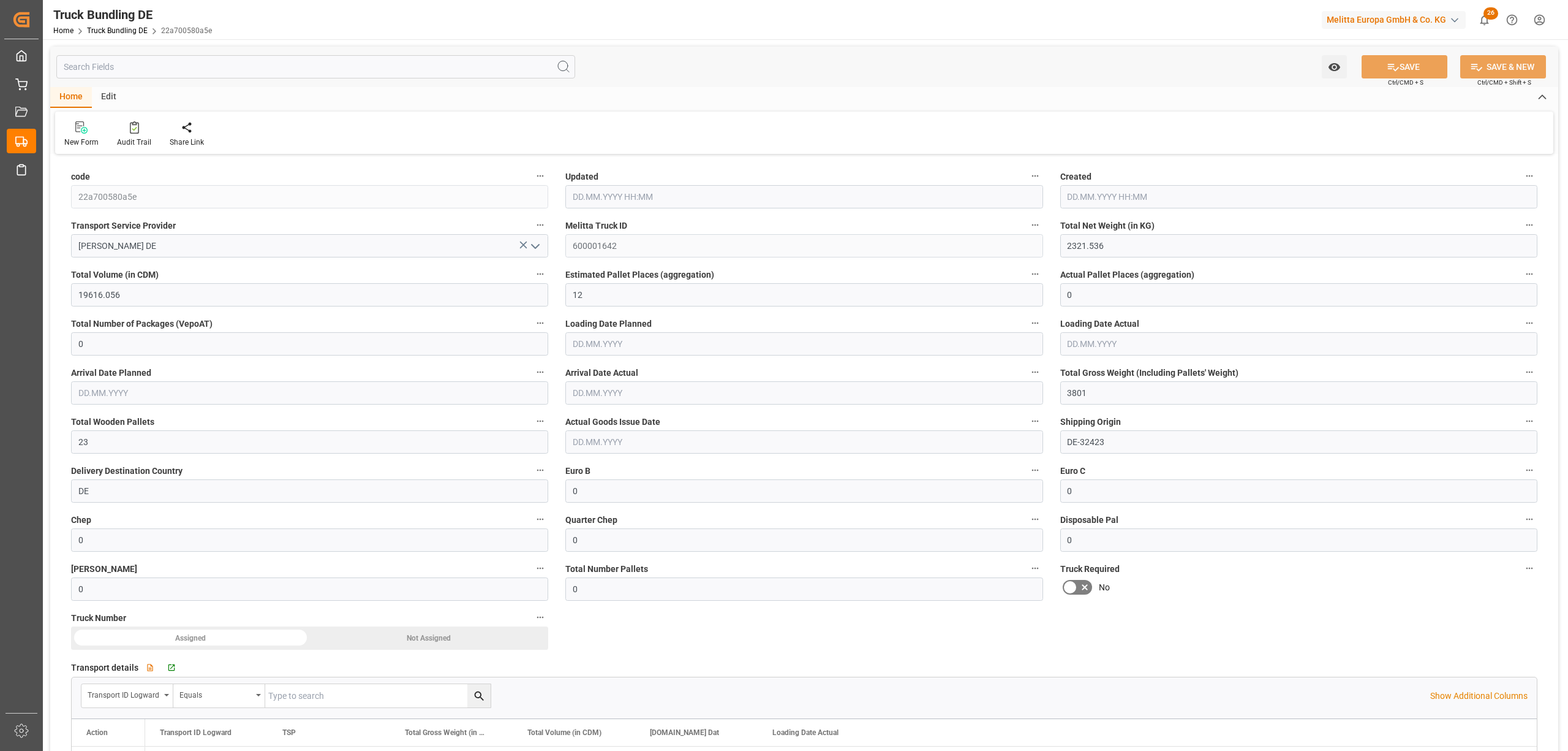
type input "[DATE] 09:29"
type input "[DATE]"
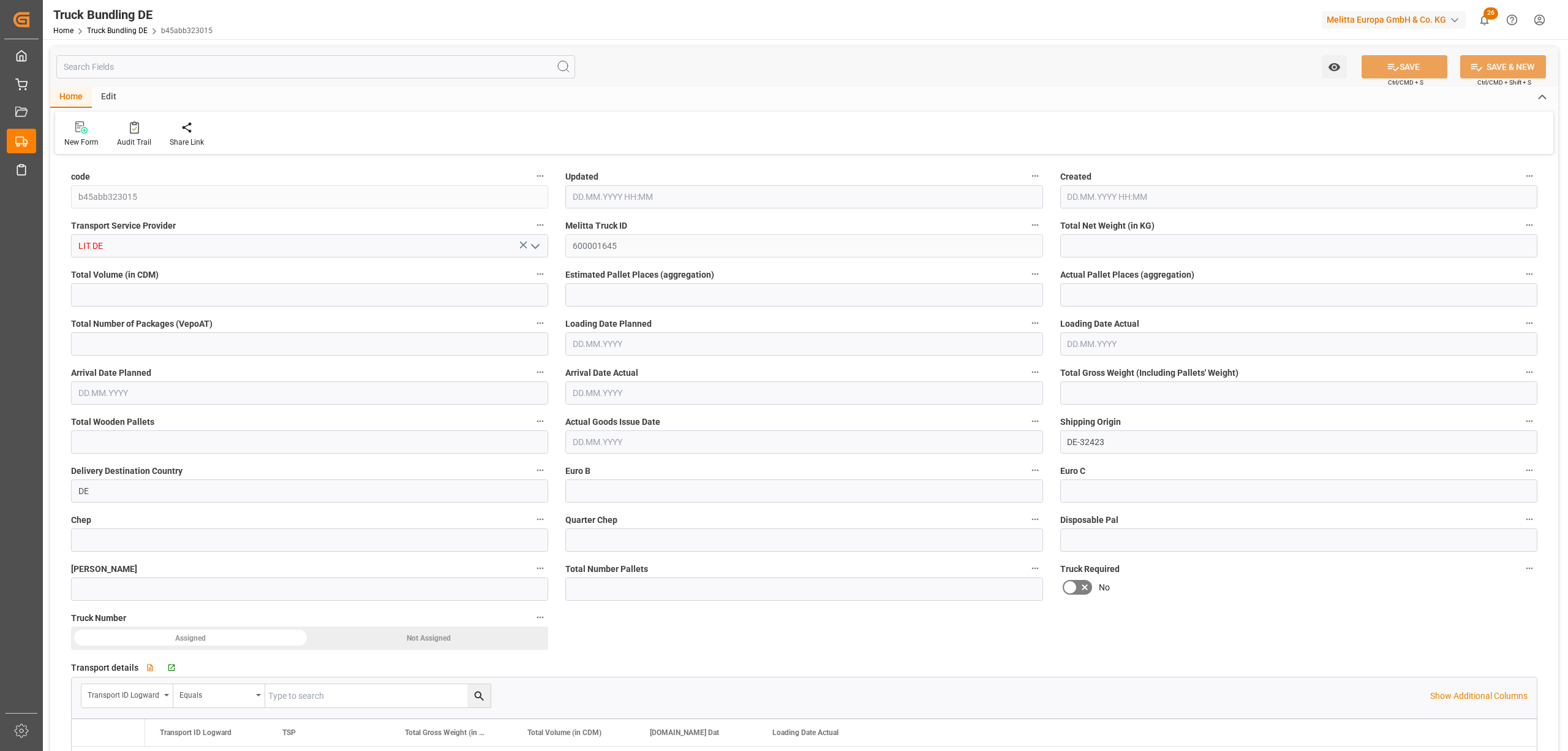
type input "83.52"
type input "823.68"
type input "1"
type input "0"
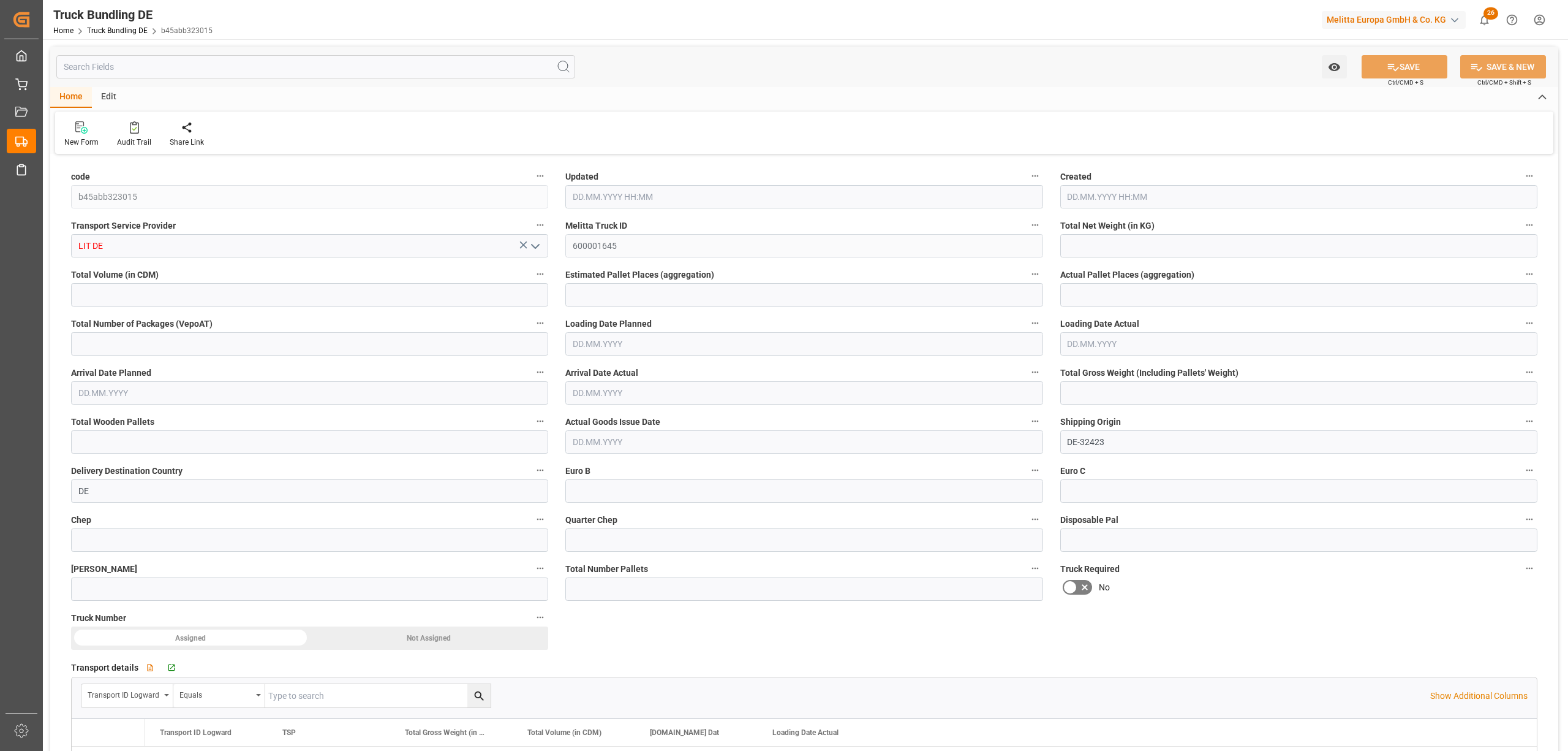
type input "130"
type input "1"
type input "0"
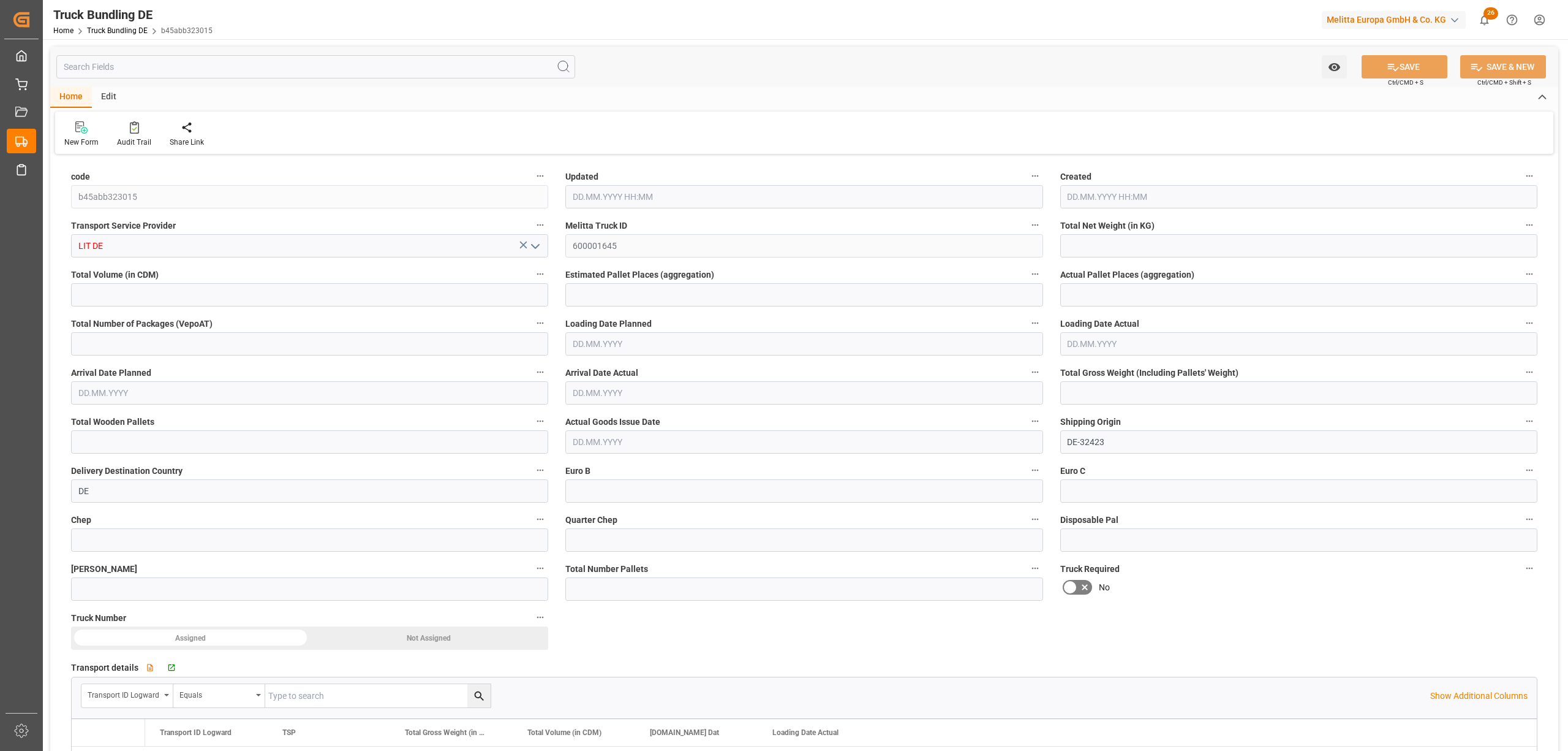
type input "0"
type input "[DATE] 10:05"
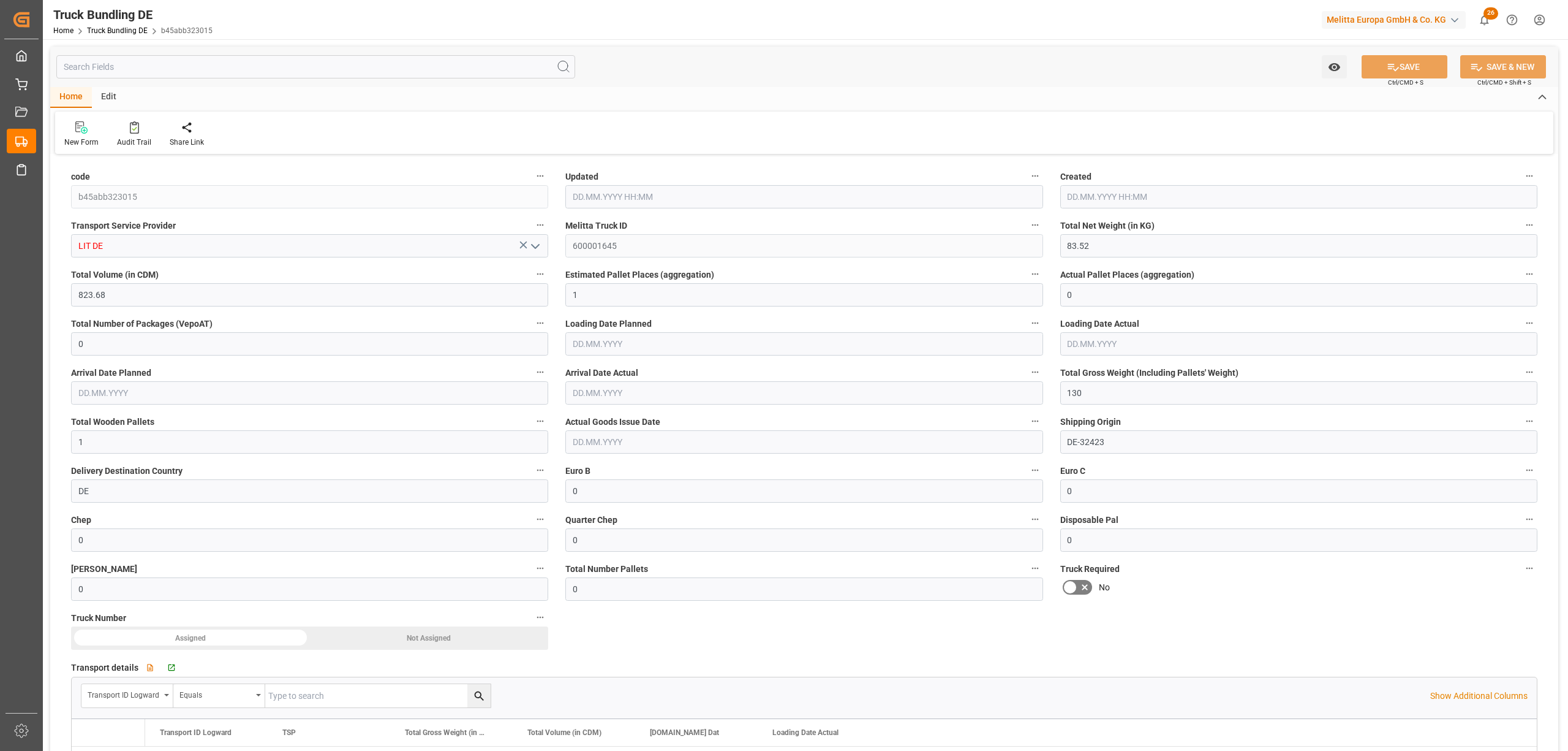
type input "[DATE] 10:05"
type input "[DATE]"
